Goal: Task Accomplishment & Management: Use online tool/utility

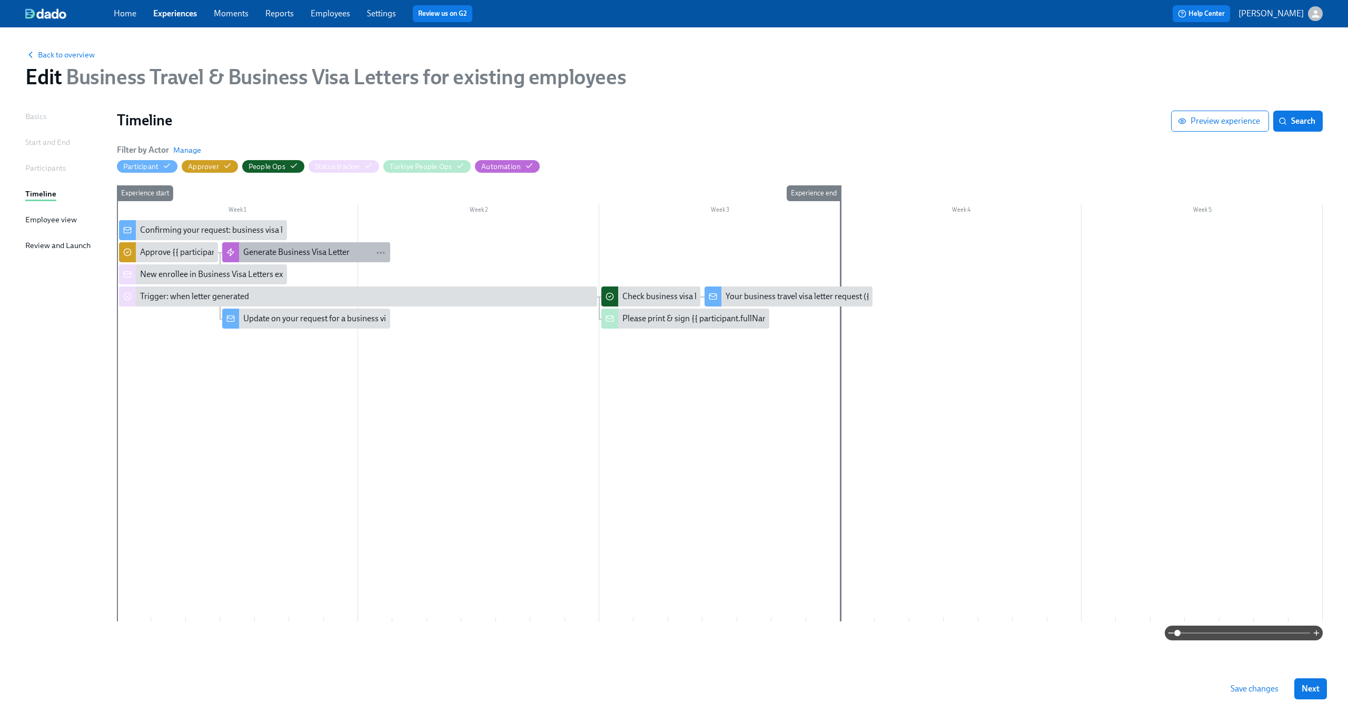
click at [261, 252] on div "Generate Business Visa Letter" at bounding box center [296, 252] width 106 height 12
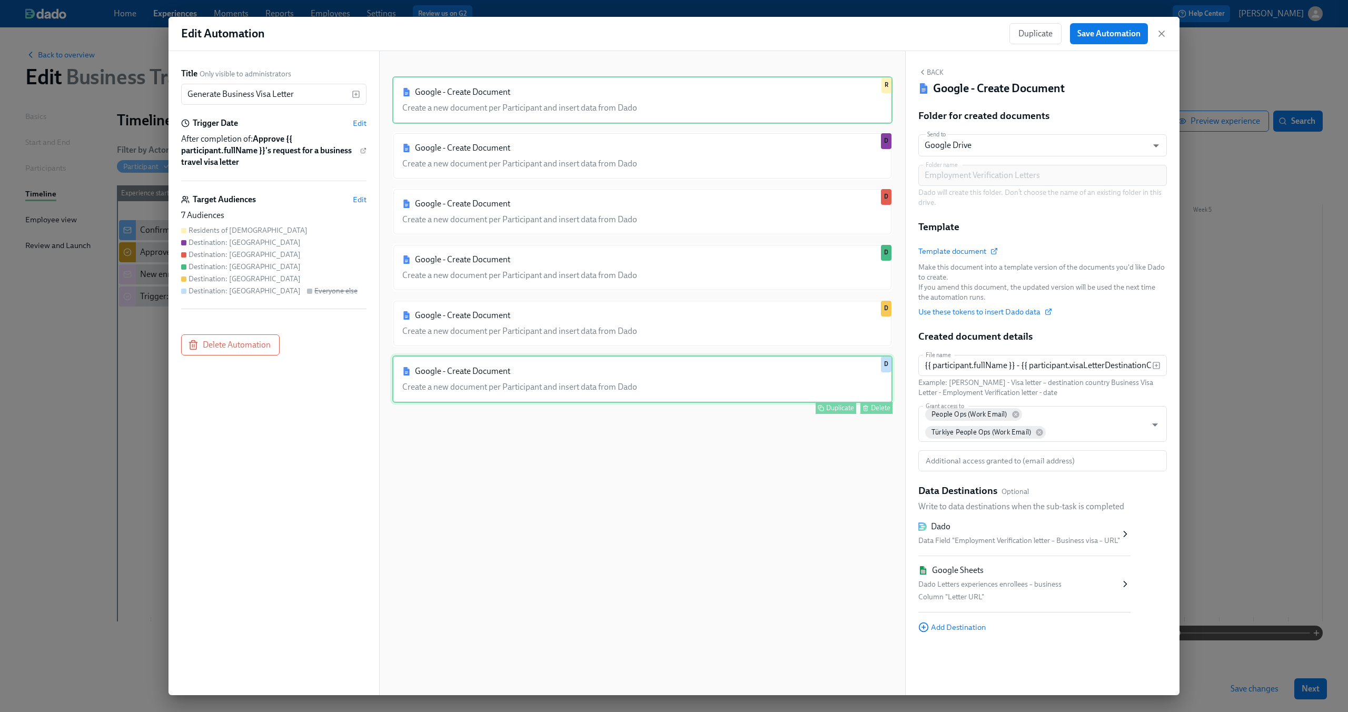
click at [753, 386] on div "Google - Create Document Create a new document per Participant and insert data …" at bounding box center [642, 378] width 500 height 47
type input "{{ participant.fullName }} - US Business Visa Letter - {{ participant.employmen…"
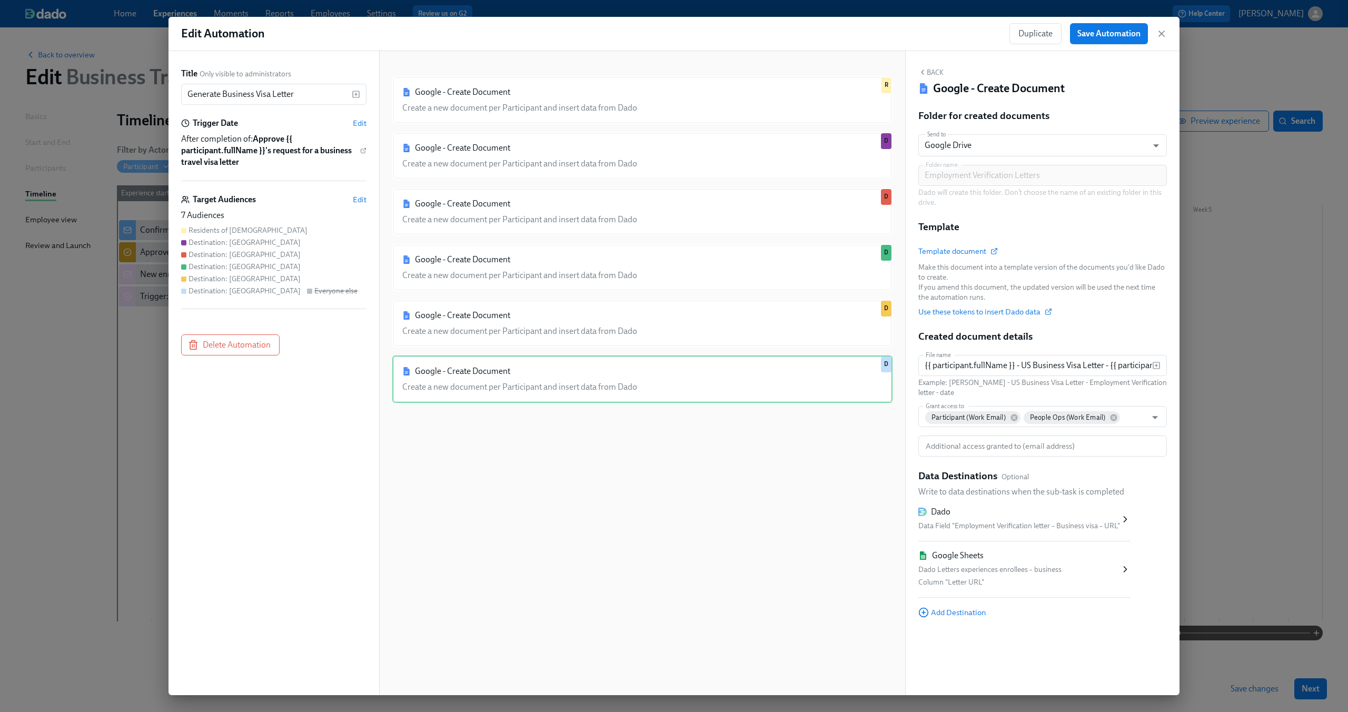
click at [710, 543] on div "Google - Create Document Create a new document per Participant and insert data …" at bounding box center [642, 381] width 500 height 610
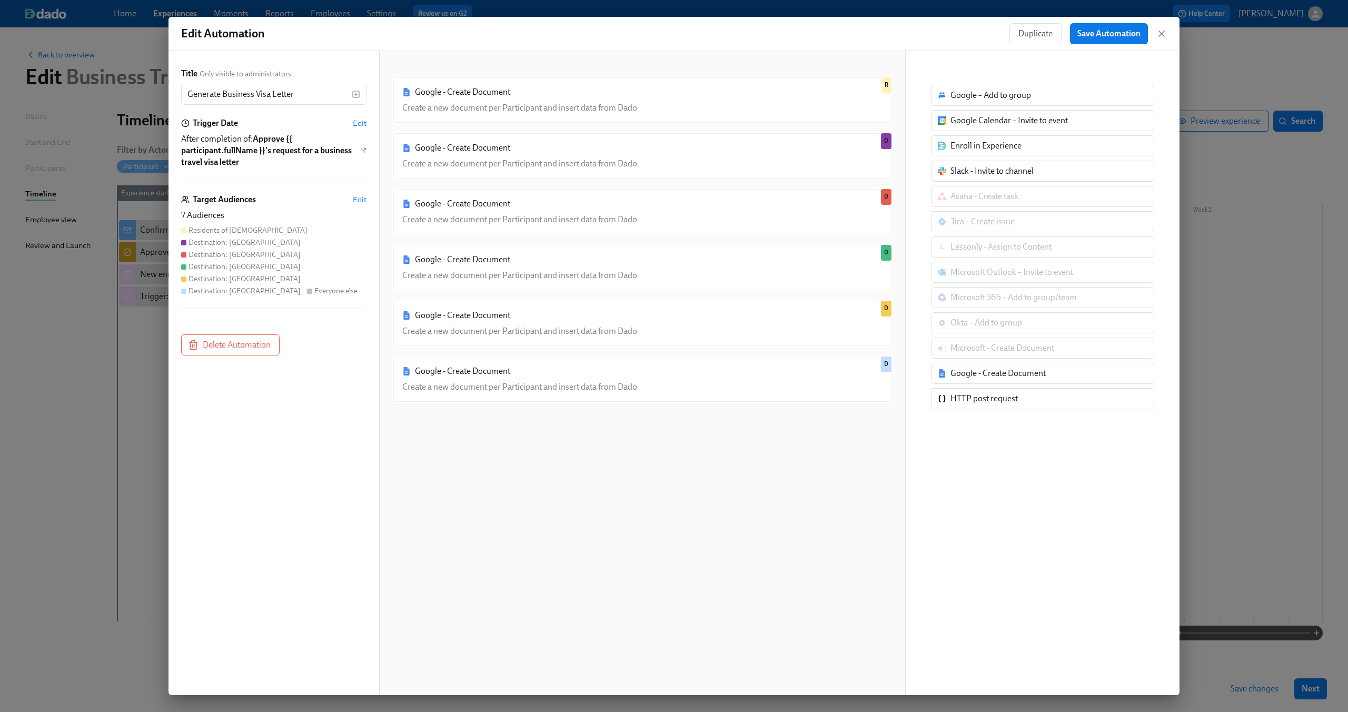
click at [856, 426] on div "Google - Create Document Create a new document per Participant and insert data …" at bounding box center [642, 381] width 500 height 610
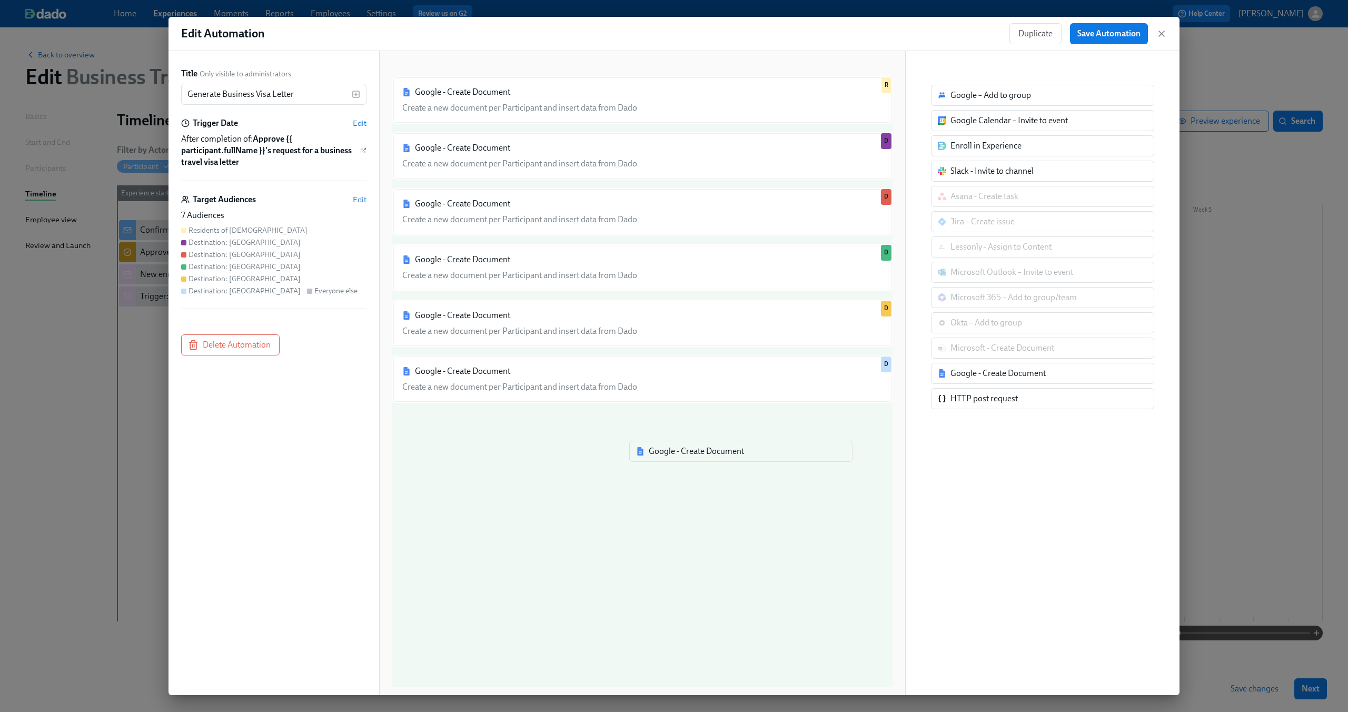
drag, startPoint x: 953, startPoint y: 371, endPoint x: 644, endPoint y: 450, distance: 318.9
click at [644, 450] on div "Title Only visible to administrators Generate Business Visa Letter ​ Trigger Da…" at bounding box center [673, 373] width 1011 height 644
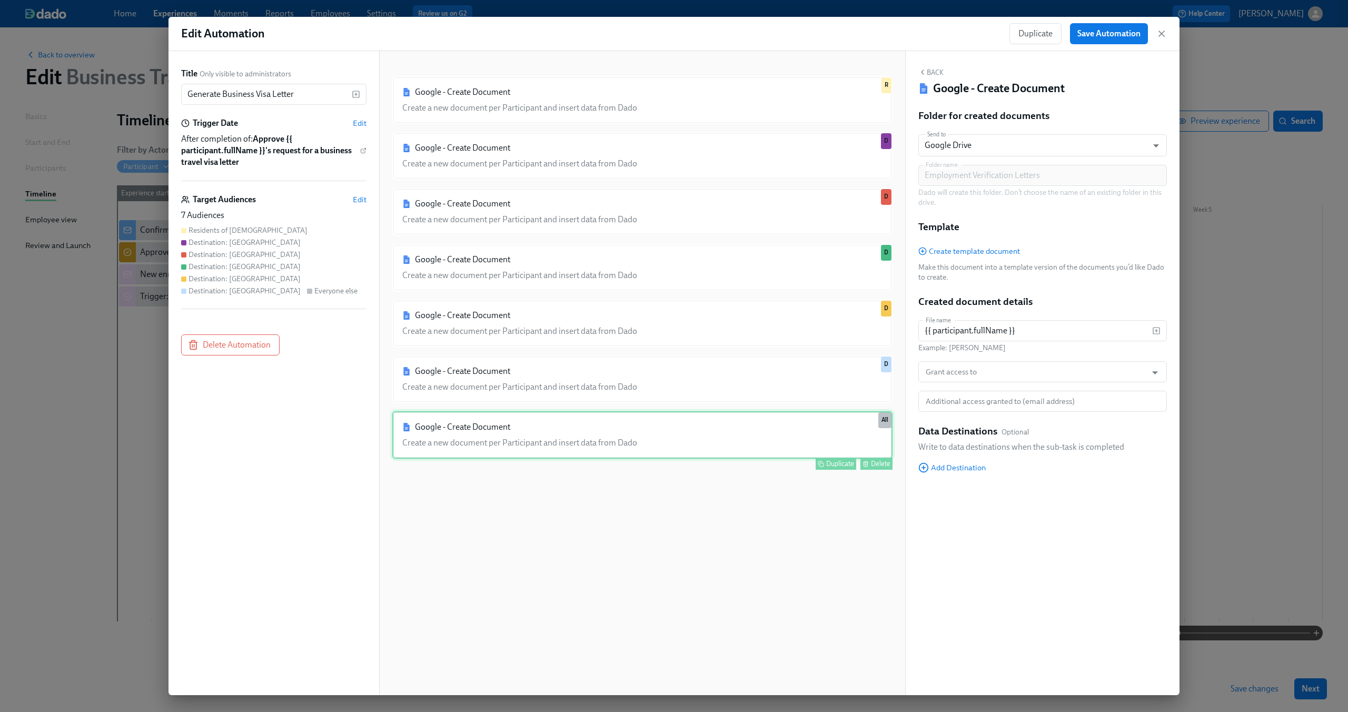
click at [714, 438] on div "Google - Create Document Create a new document per Participant and insert data …" at bounding box center [642, 434] width 500 height 47
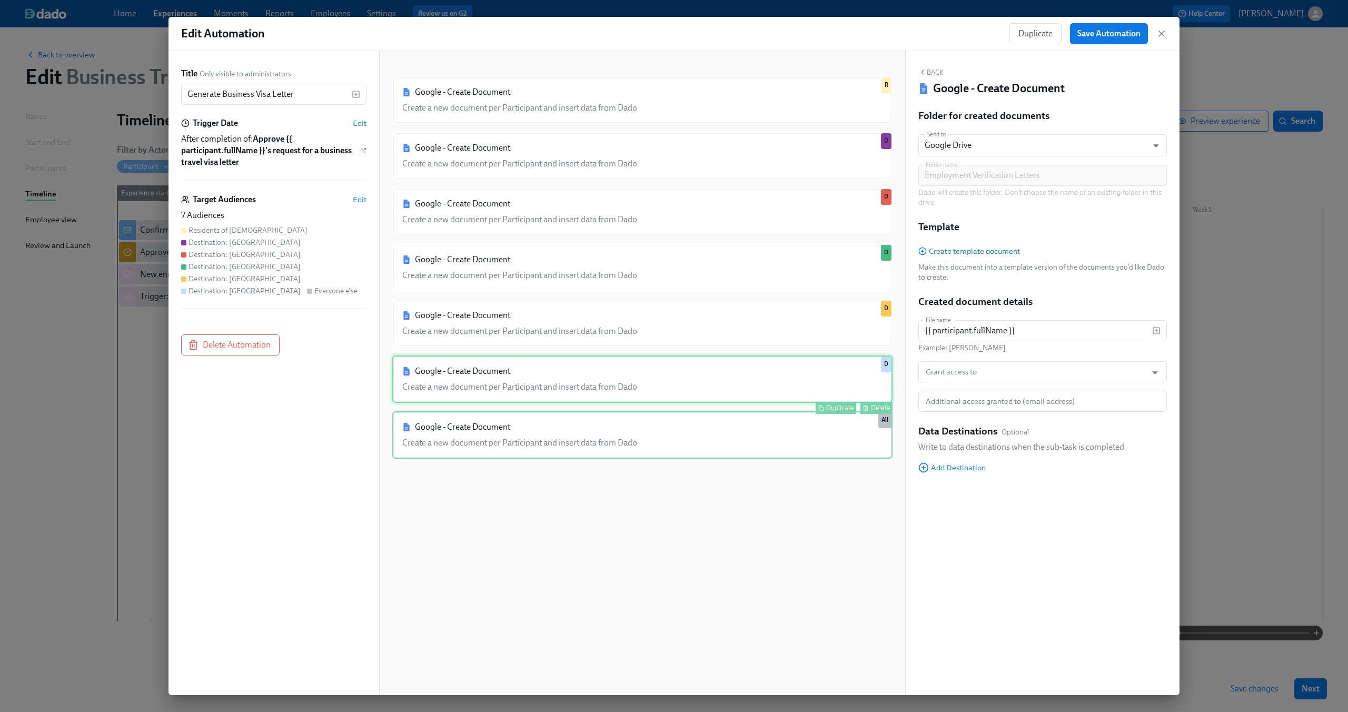
click at [777, 381] on div "Google - Create Document Create a new document per Participant and insert data …" at bounding box center [642, 378] width 500 height 47
type input "{{ participant.fullName }} - US Business Visa Letter - {{ participant.employmen…"
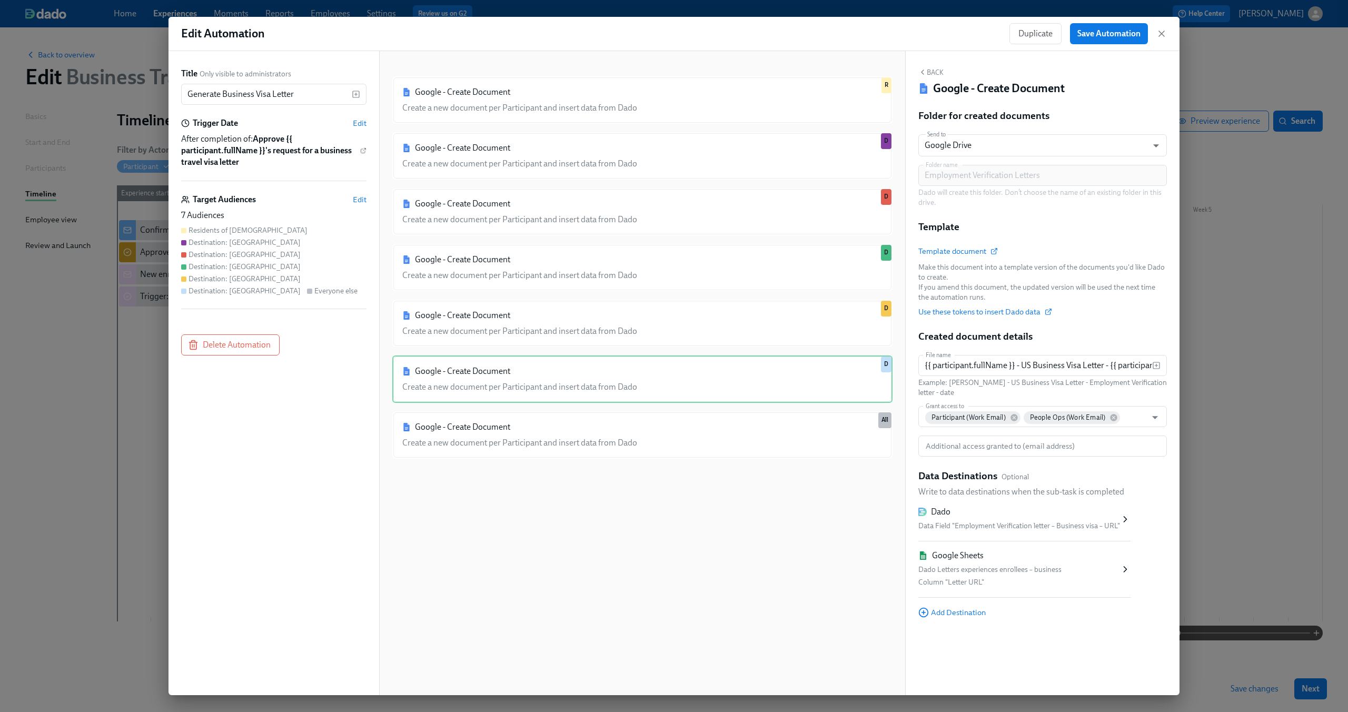
click at [1125, 522] on icon at bounding box center [1125, 519] width 11 height 11
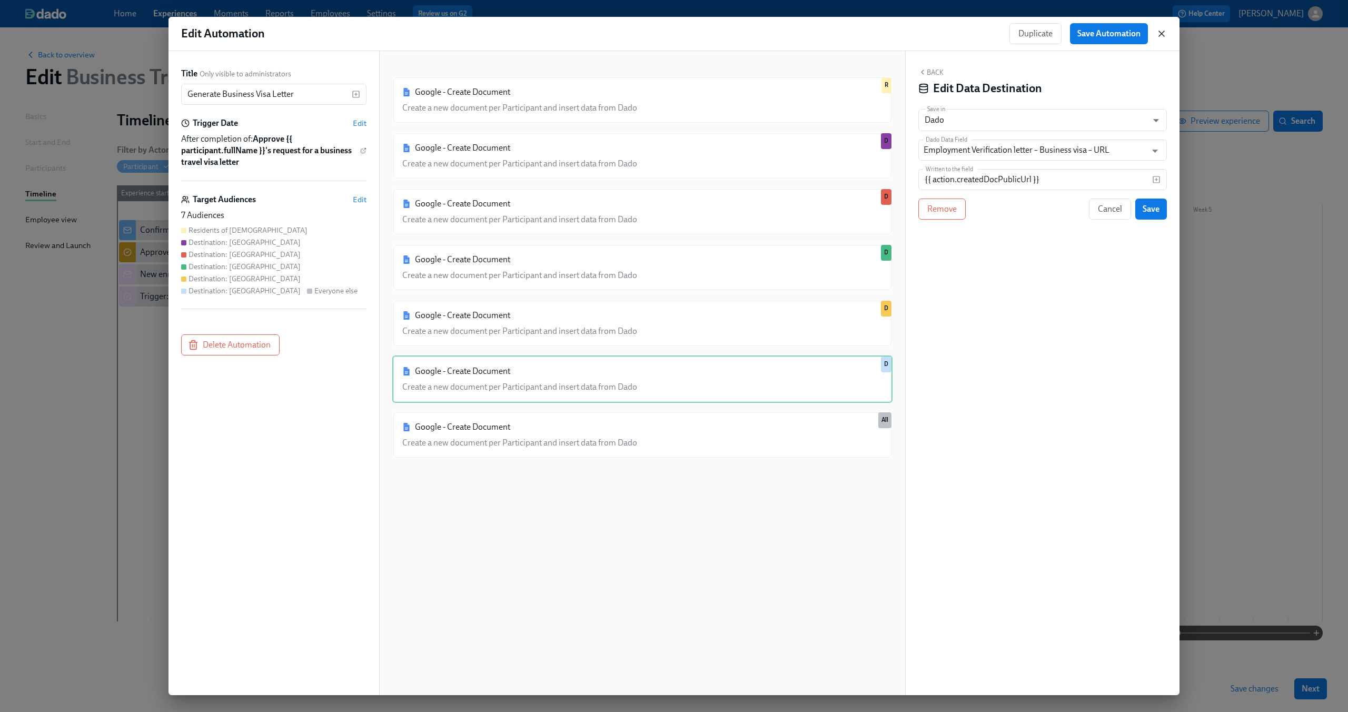
click at [1163, 34] on icon "button" at bounding box center [1161, 33] width 11 height 11
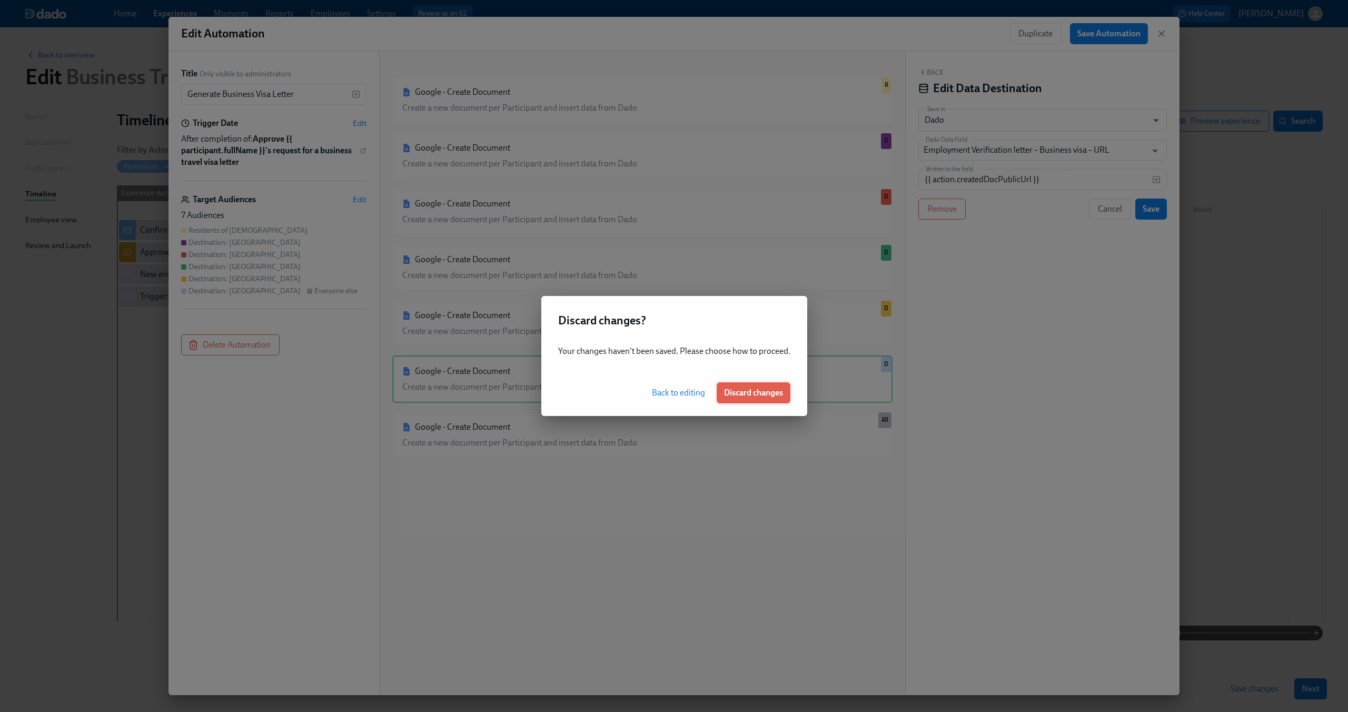
click at [761, 394] on span "Discard changes" at bounding box center [753, 393] width 59 height 11
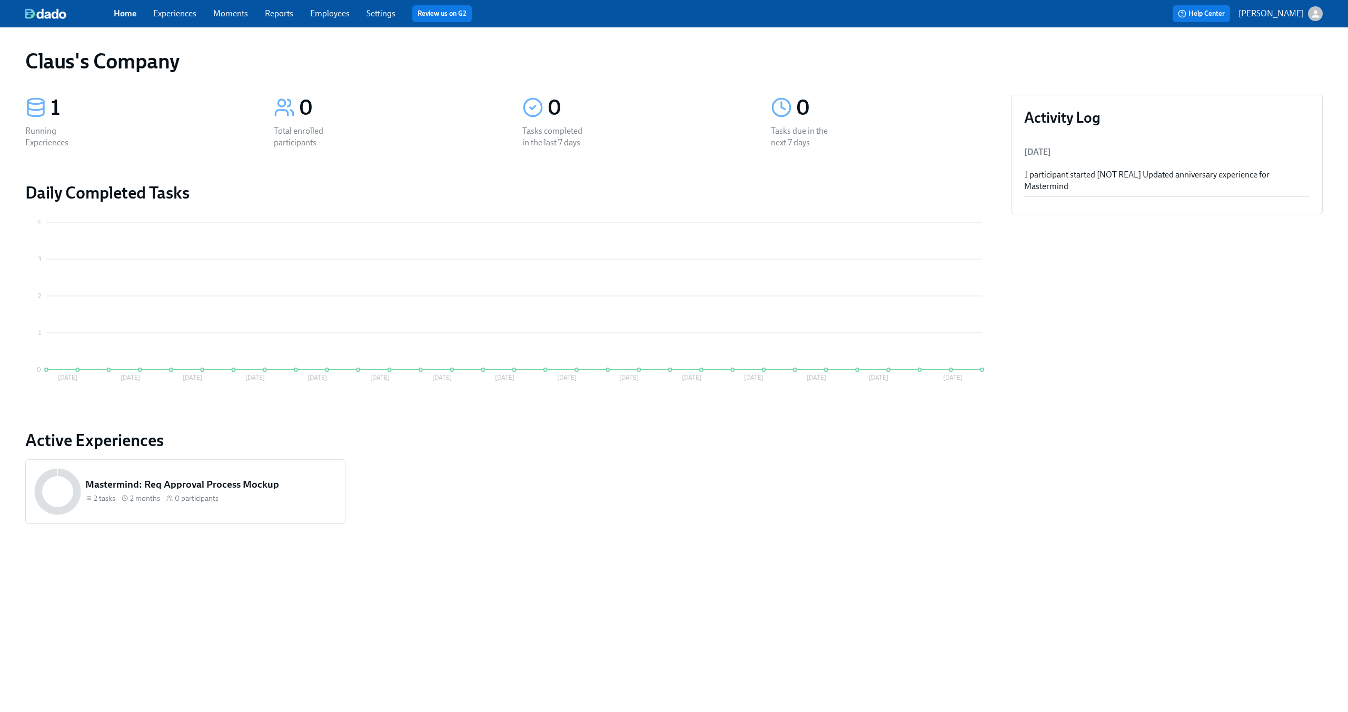
click at [1320, 16] on icon "button" at bounding box center [1315, 13] width 11 height 11
click at [1283, 62] on span "Switch organization..." at bounding box center [1264, 62] width 99 height 12
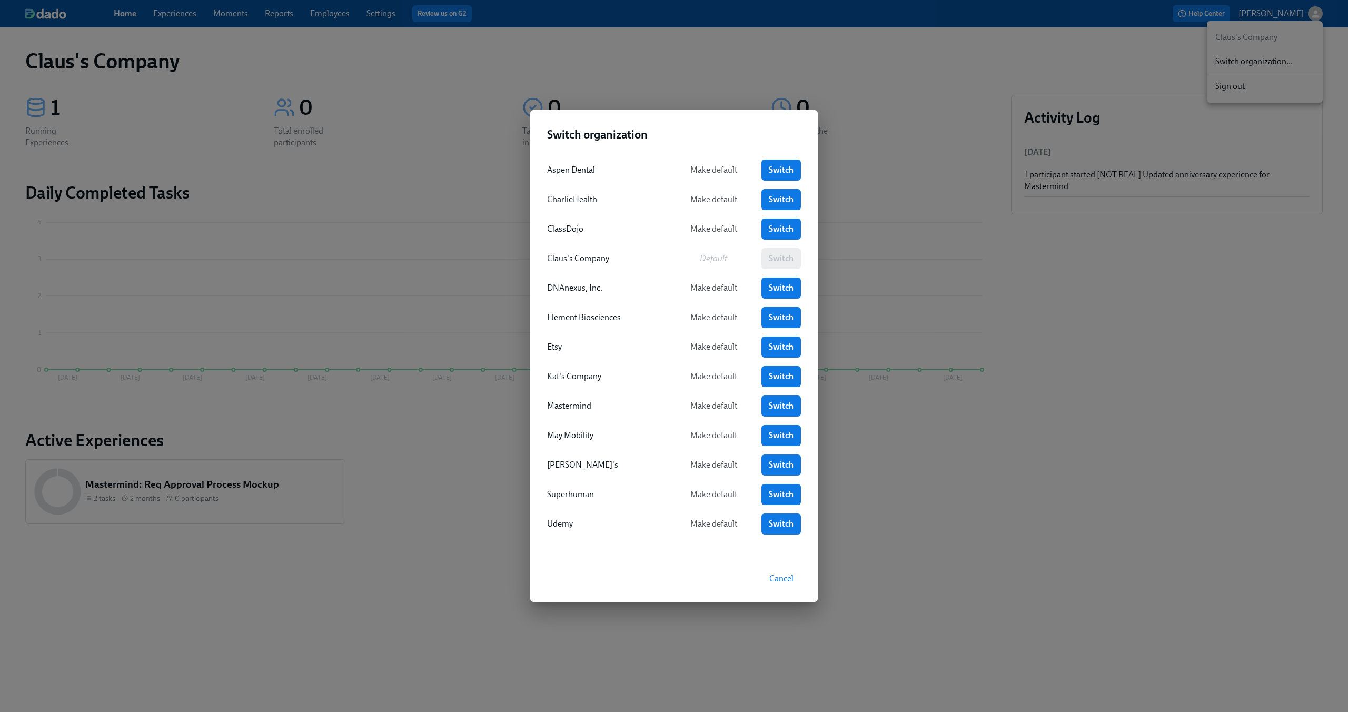
click at [1234, 176] on div "Switch organization Aspen Dental Make default Switch CharlieHealth Make default…" at bounding box center [674, 356] width 1348 height 712
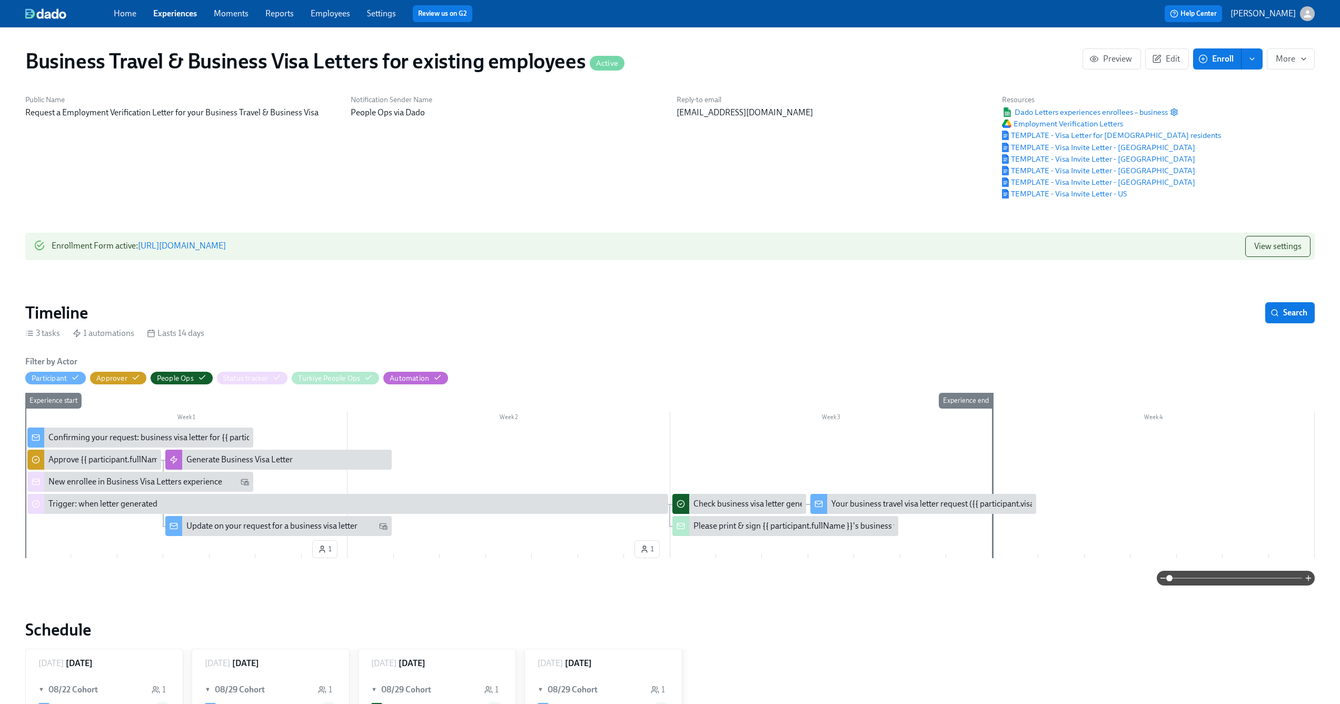
click at [1255, 61] on icon "enroll" at bounding box center [1252, 59] width 8 height 8
click at [1242, 87] on span "Enroll manually" at bounding box center [1225, 85] width 60 height 12
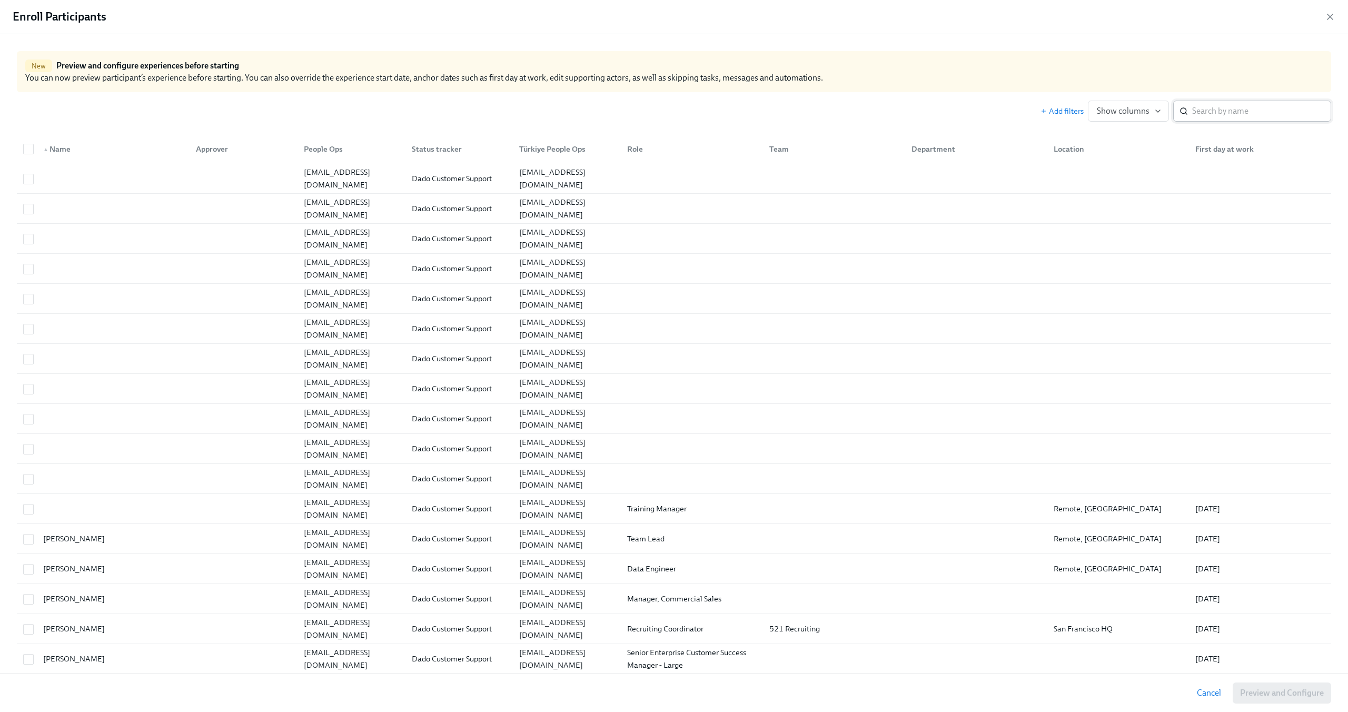
click at [1223, 111] on input "search" at bounding box center [1261, 111] width 139 height 21
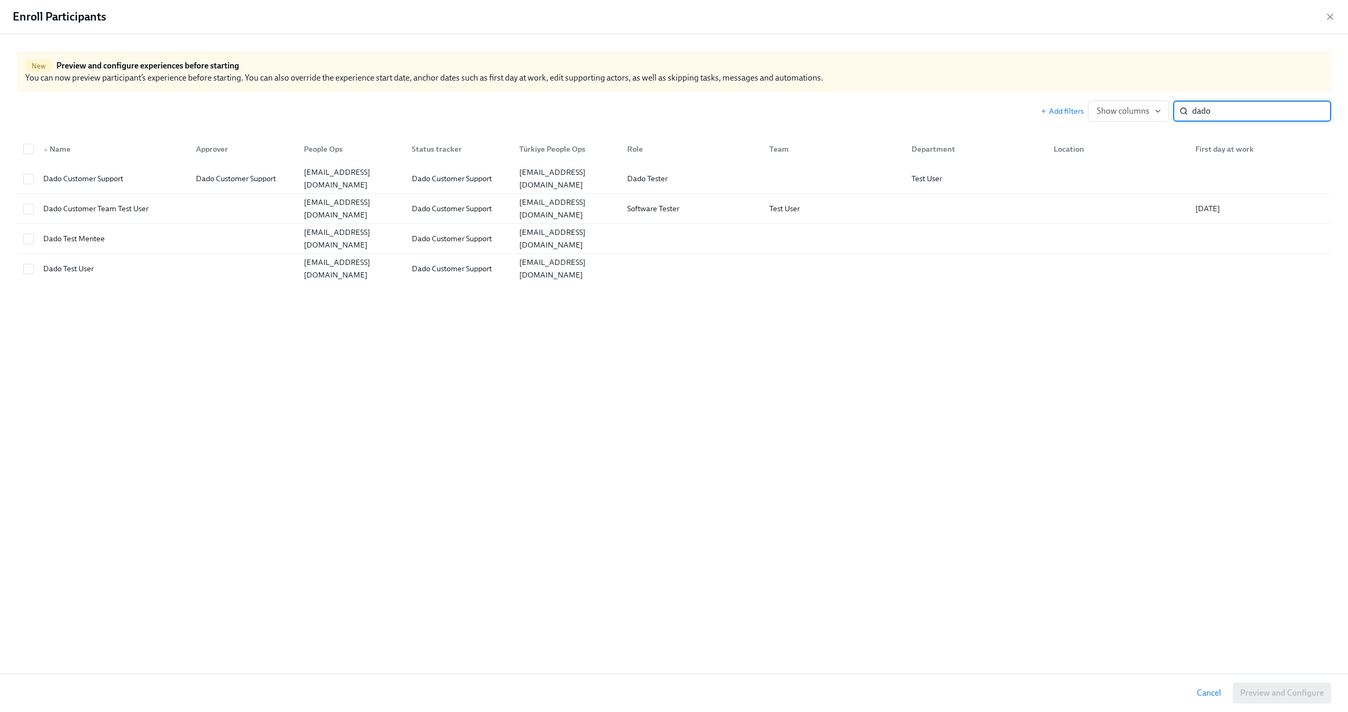
type input "dado"
click at [1333, 13] on icon "button" at bounding box center [1330, 17] width 11 height 11
